Goal: Task Accomplishment & Management: Manage account settings

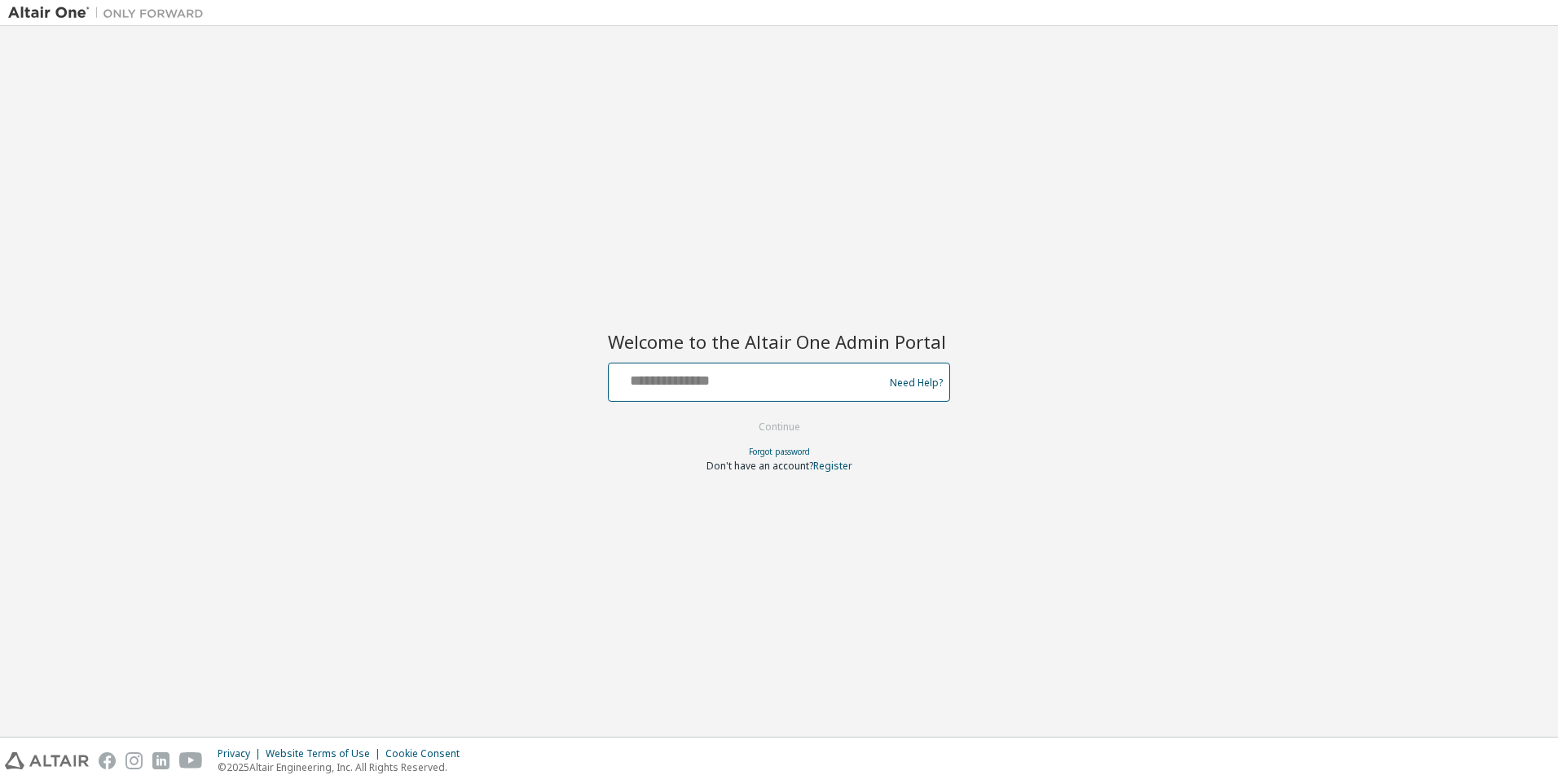
click at [749, 379] on input "text" at bounding box center [748, 378] width 266 height 24
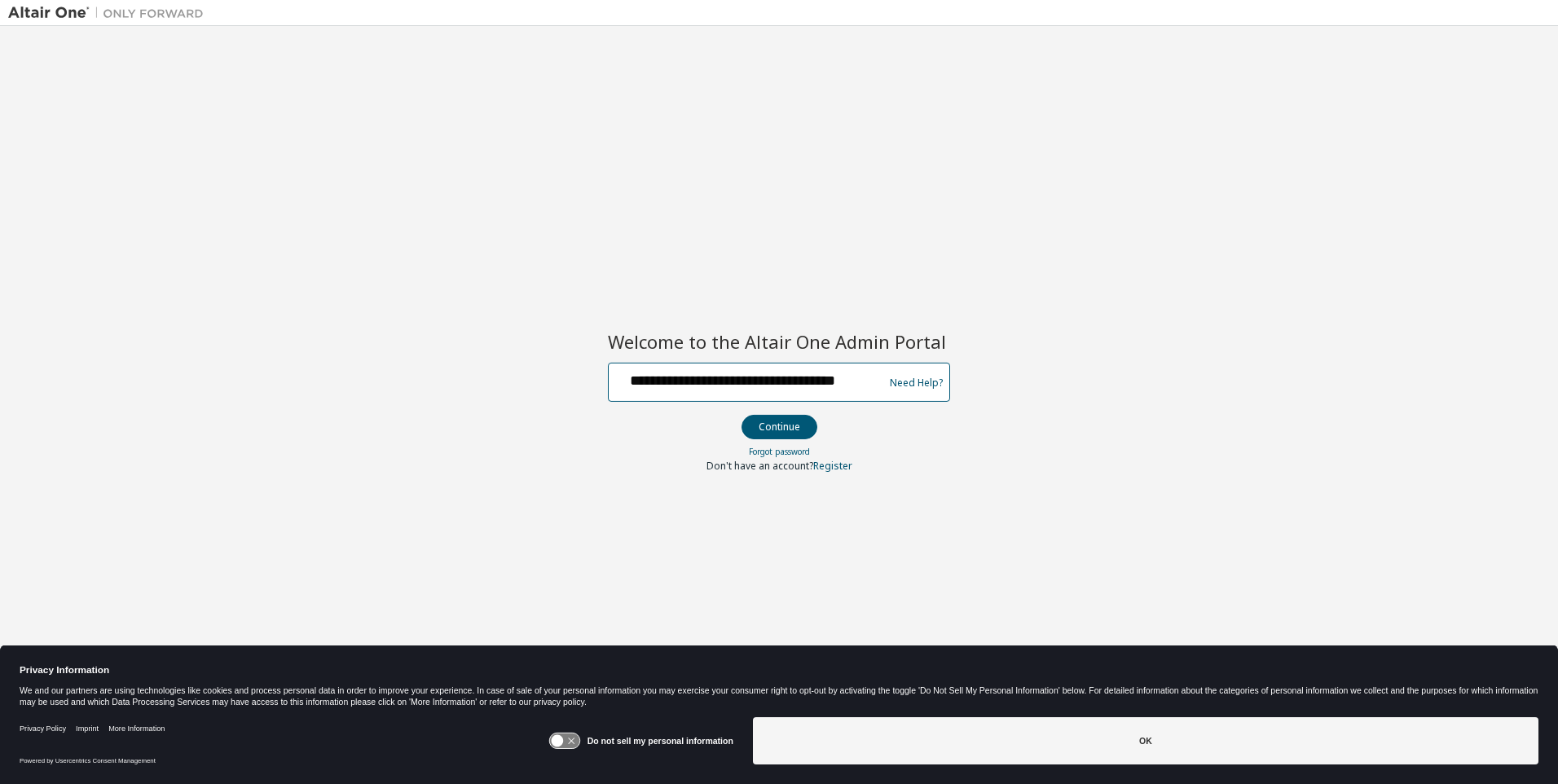
scroll to position [0, 29]
type input "**********"
click at [779, 428] on button "Continue" at bounding box center [779, 427] width 76 height 25
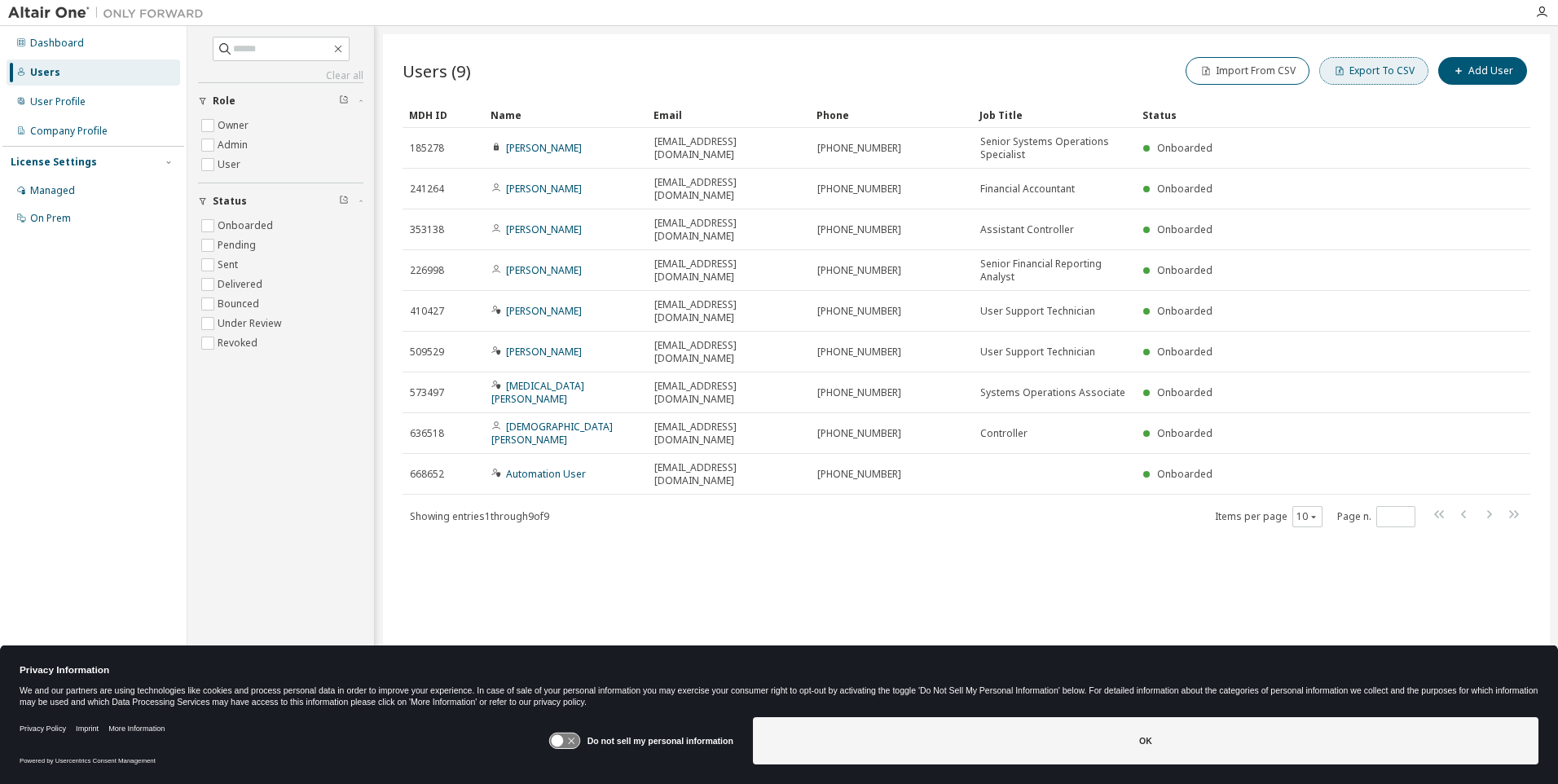
click at [1377, 71] on button "Export To CSV" at bounding box center [1374, 70] width 109 height 28
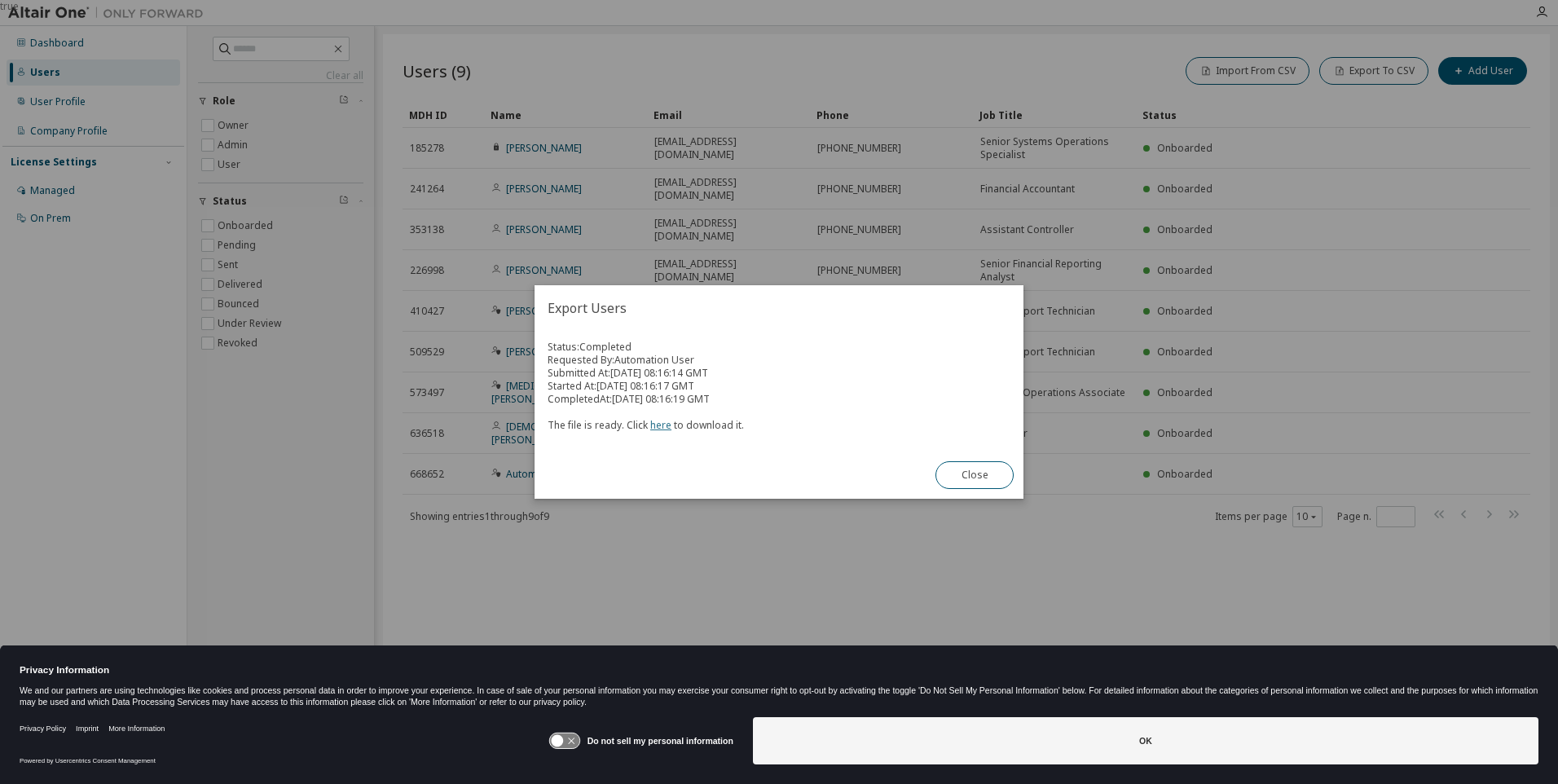
click at [658, 425] on link "here" at bounding box center [661, 425] width 21 height 14
click at [974, 475] on button "Close" at bounding box center [974, 474] width 78 height 28
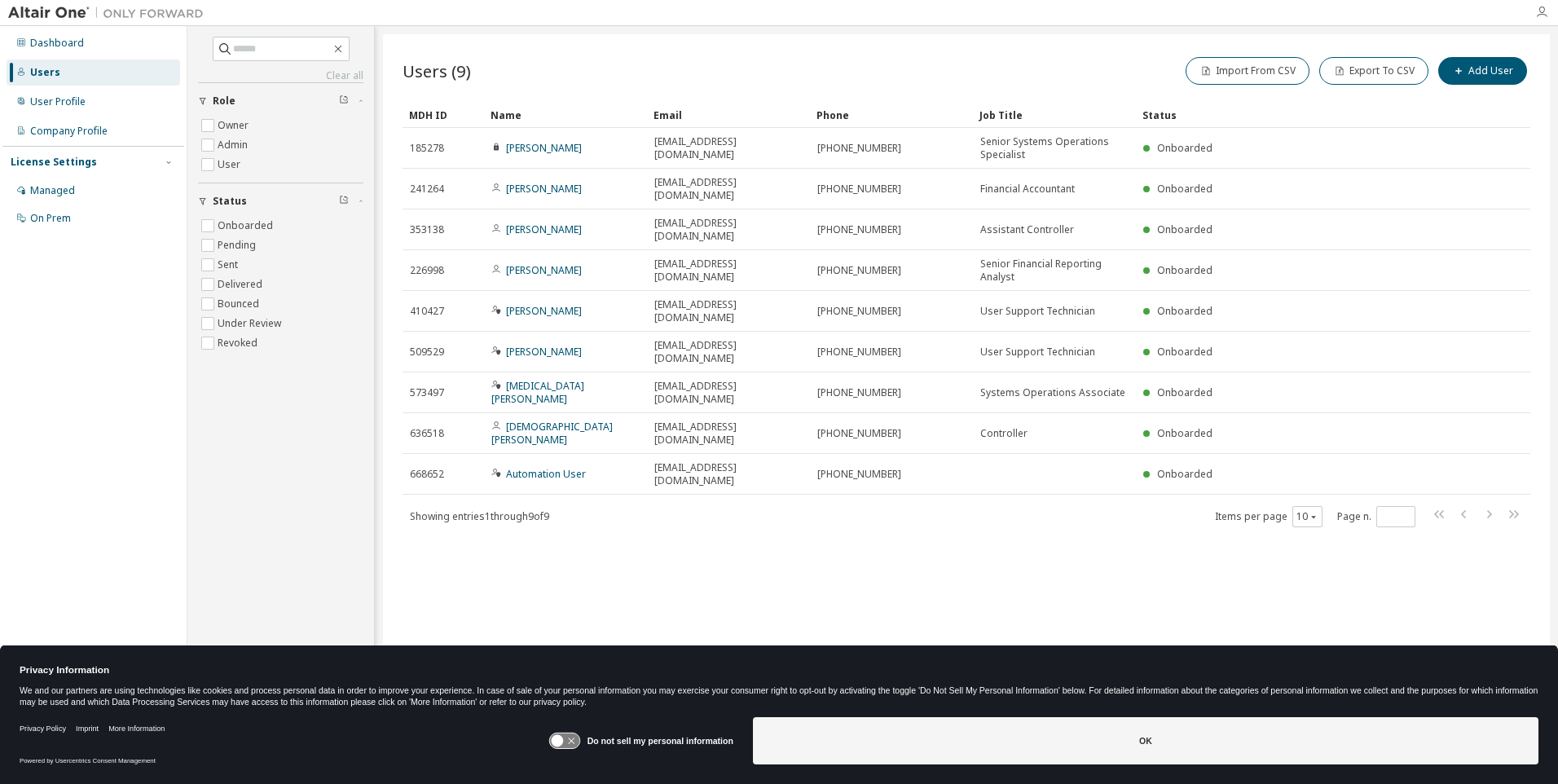
click at [1542, 12] on icon "button" at bounding box center [1542, 12] width 13 height 13
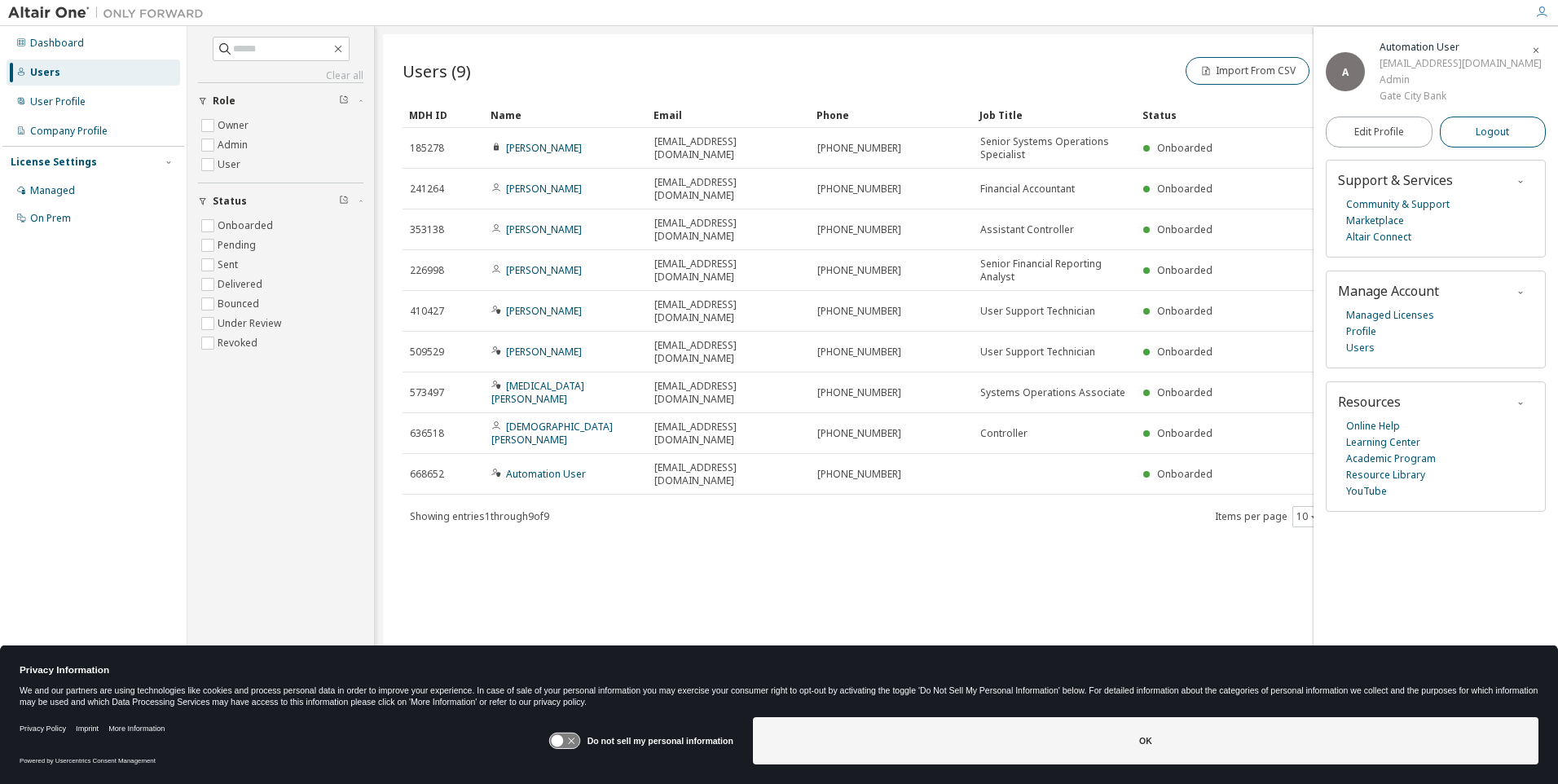
click at [1493, 140] on span "Logout" at bounding box center [1492, 131] width 33 height 16
